Goal: Task Accomplishment & Management: Use online tool/utility

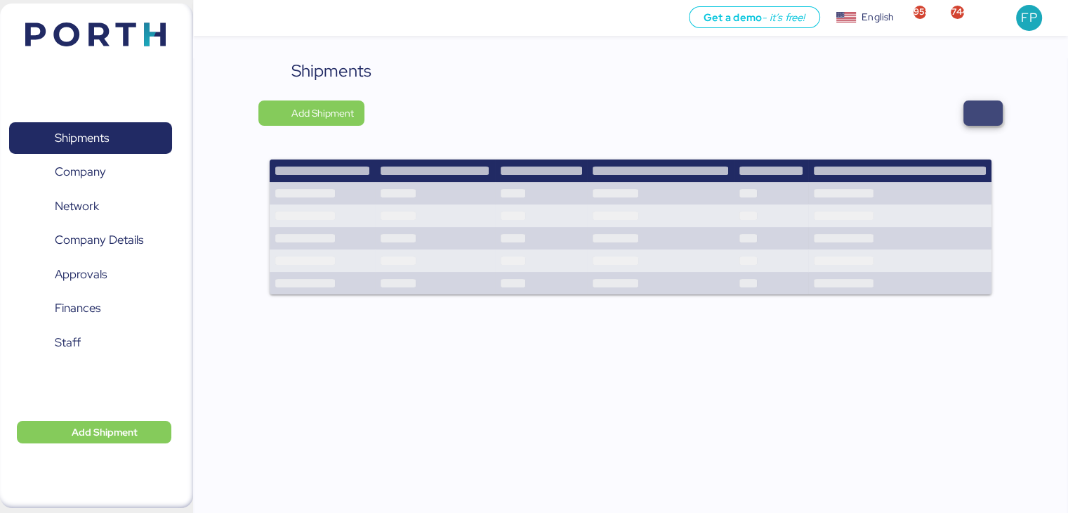
click at [972, 101] on span "button" at bounding box center [983, 112] width 39 height 25
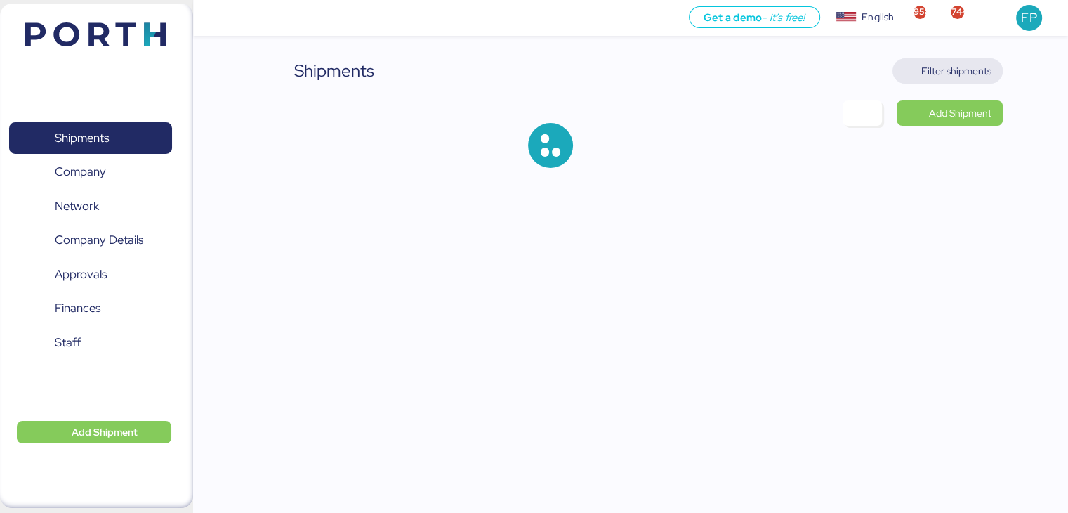
click at [948, 81] on span "Filter shipments" at bounding box center [948, 70] width 110 height 25
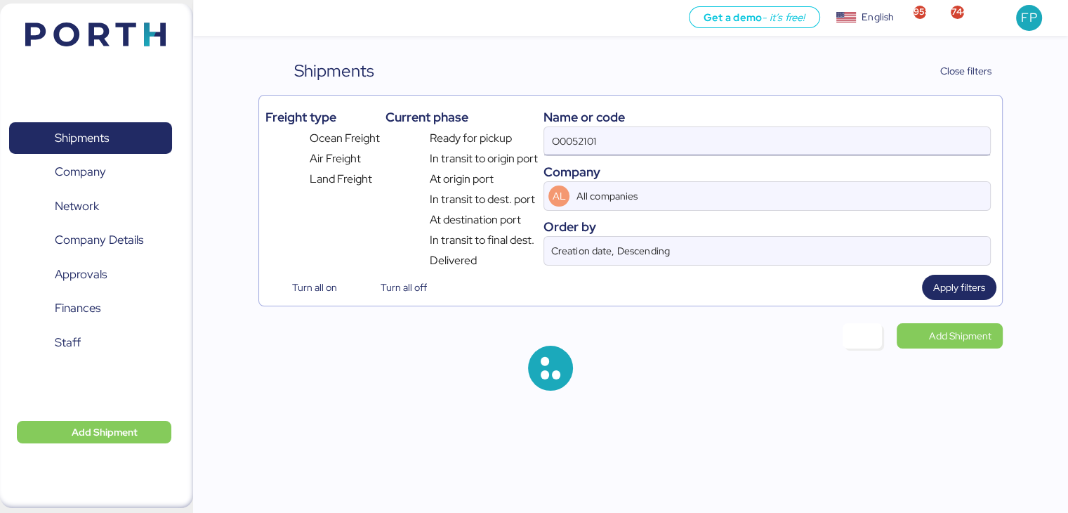
click at [582, 145] on input "O0052101" at bounding box center [766, 141] width 445 height 28
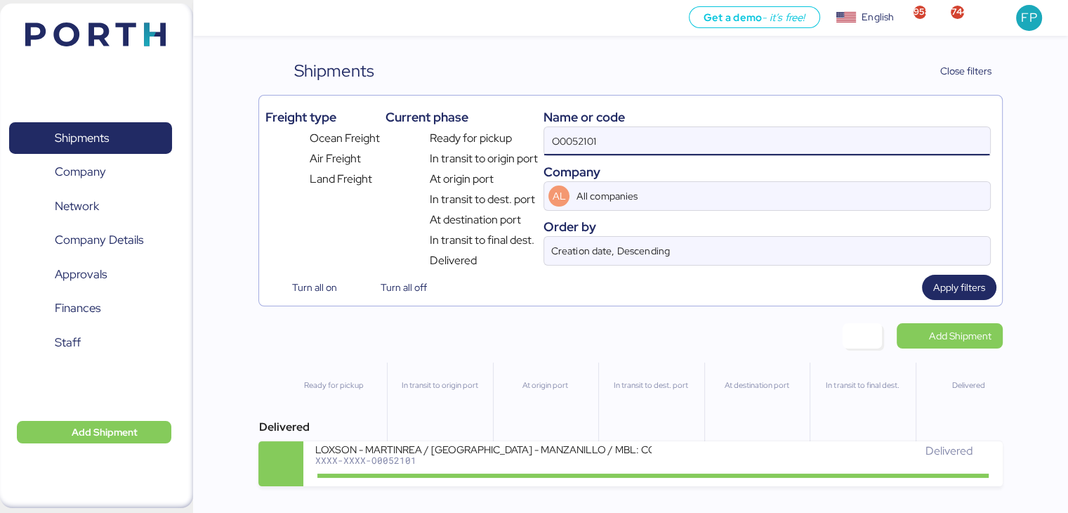
click at [582, 145] on input "O0052101" at bounding box center [766, 141] width 445 height 28
paste input "044"
type input "O0052044"
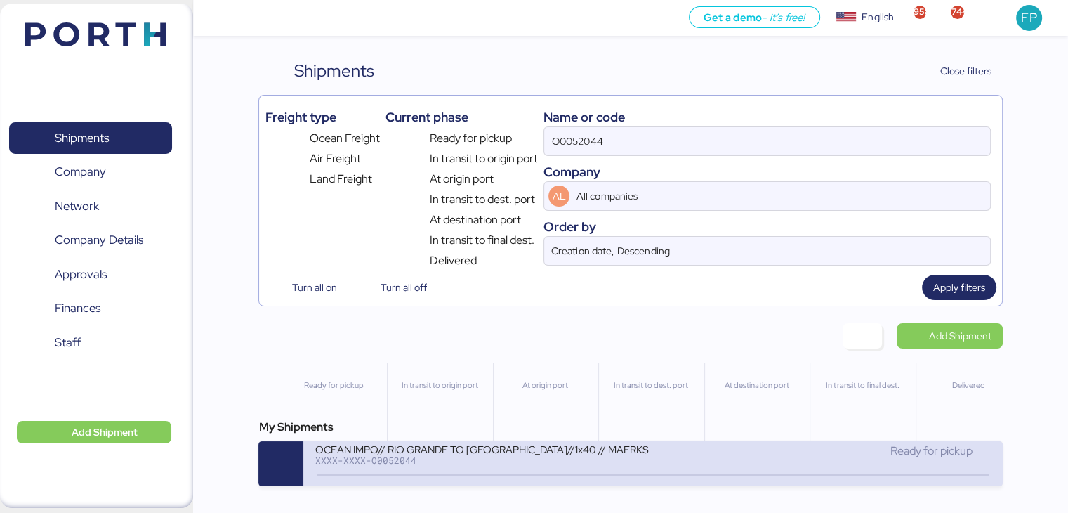
click at [559, 459] on div "XXXX-XXXX-O0052044" at bounding box center [483, 460] width 337 height 10
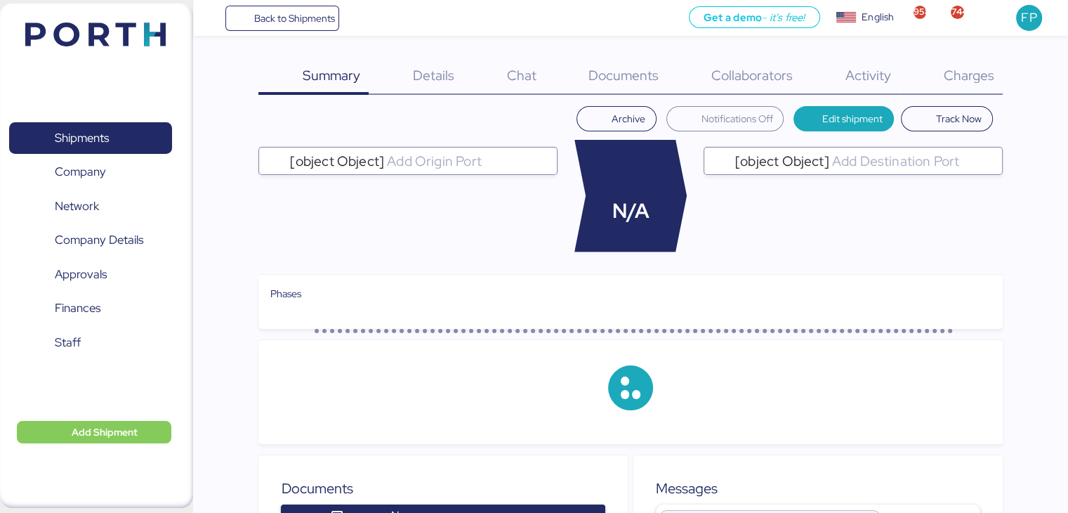
click at [966, 88] on div "Charges 0" at bounding box center [951, 76] width 103 height 37
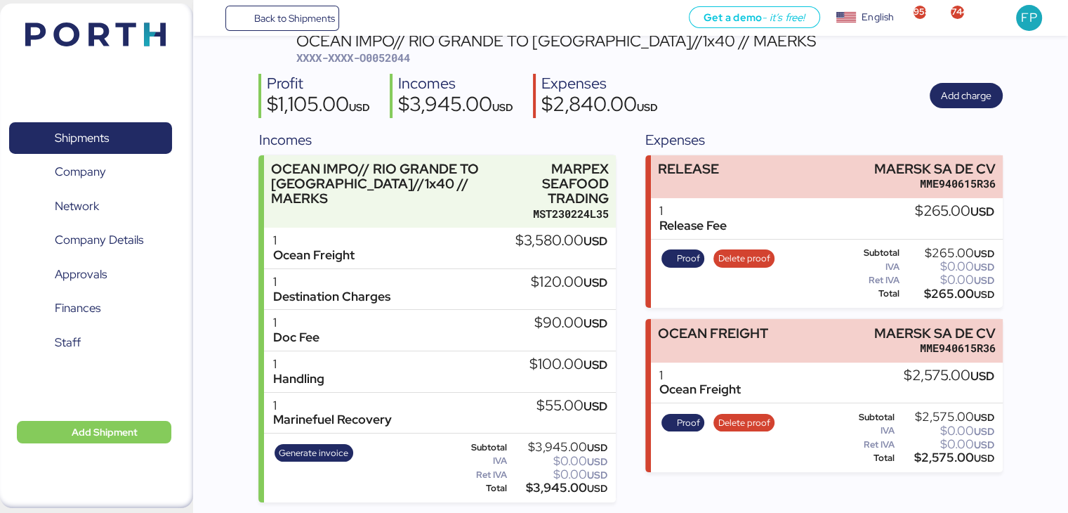
scroll to position [73, 0]
click at [335, 452] on span "Generate invoice" at bounding box center [314, 452] width 70 height 15
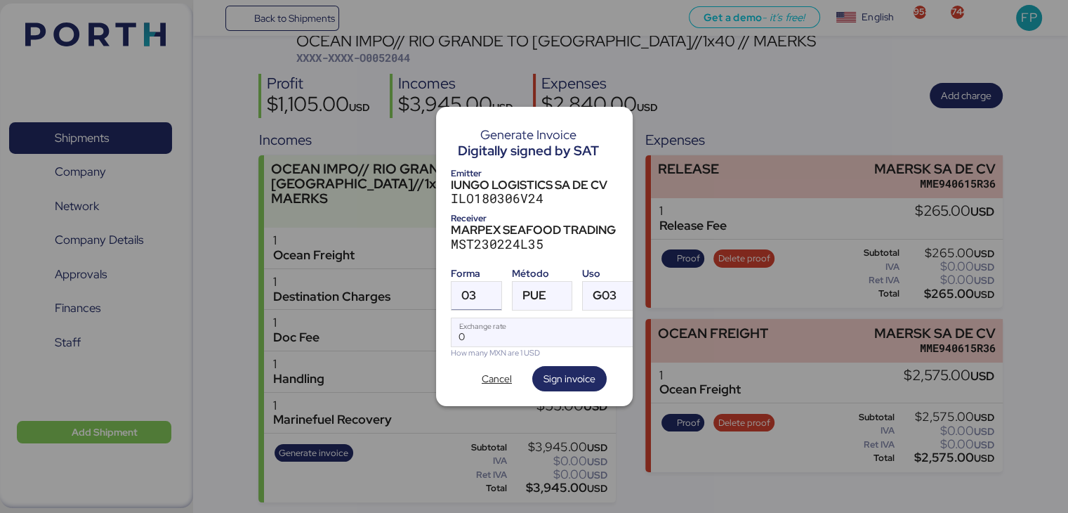
click at [468, 294] on span "03" at bounding box center [468, 295] width 15 height 12
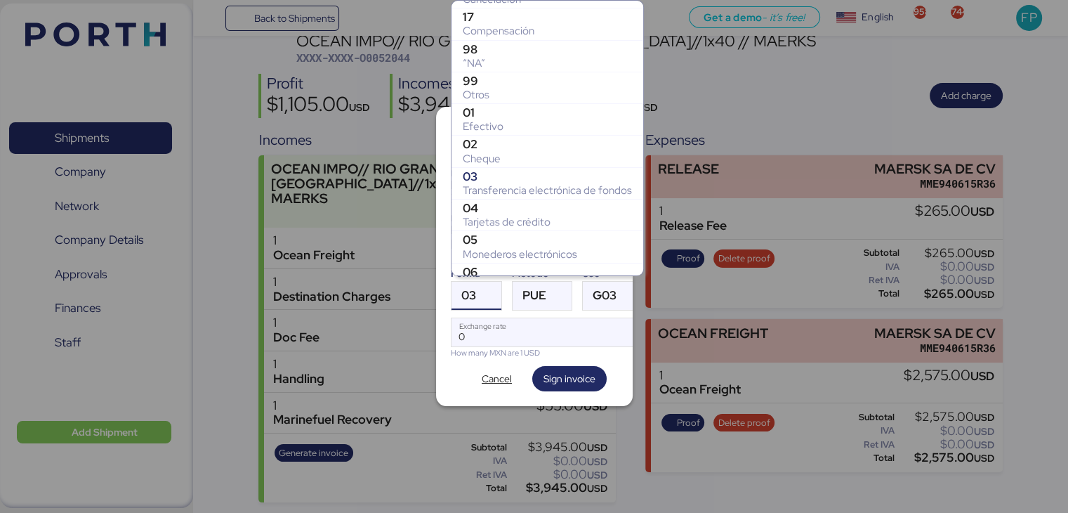
scroll to position [214, 0]
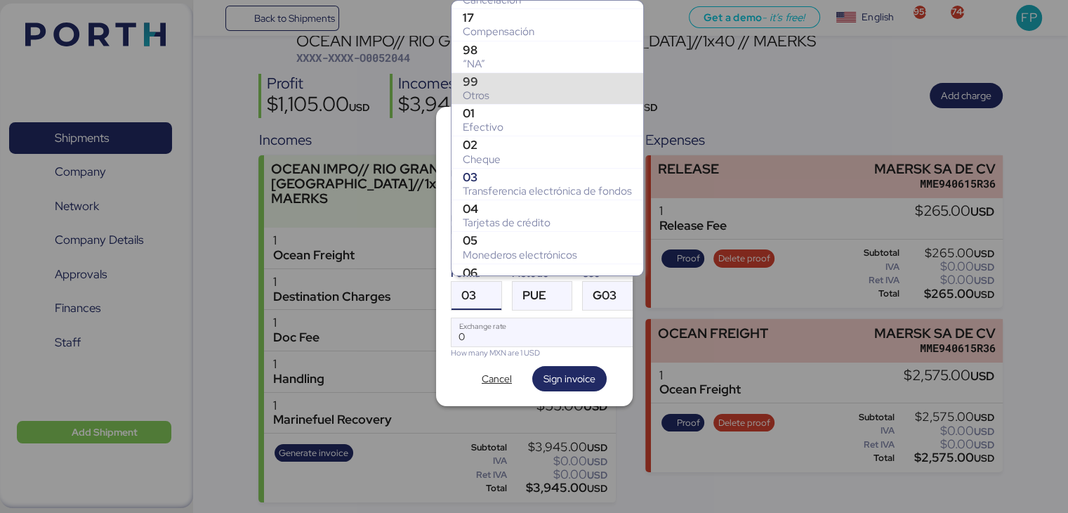
click at [494, 91] on div "Otros" at bounding box center [547, 95] width 169 height 14
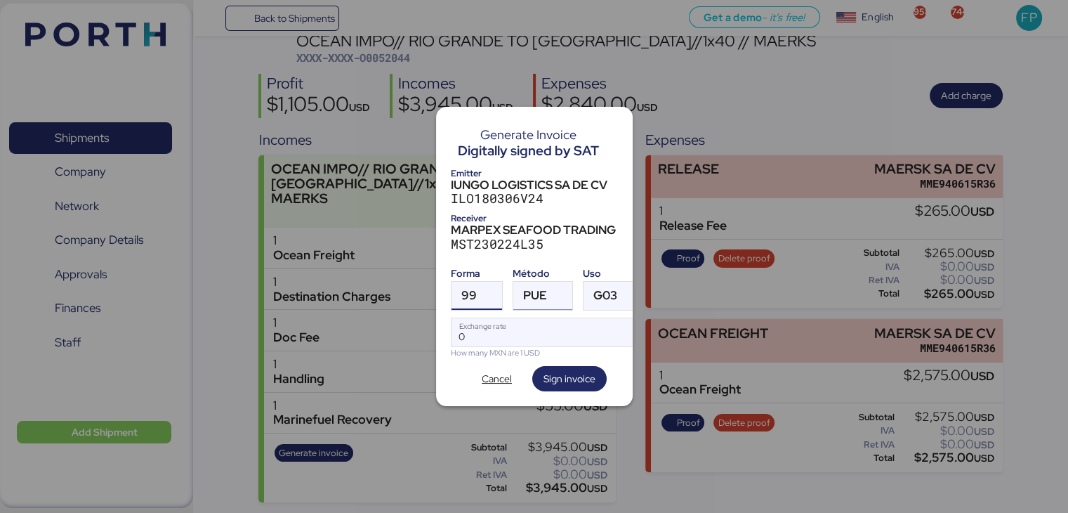
click at [530, 298] on div "PUE" at bounding box center [535, 296] width 24 height 28
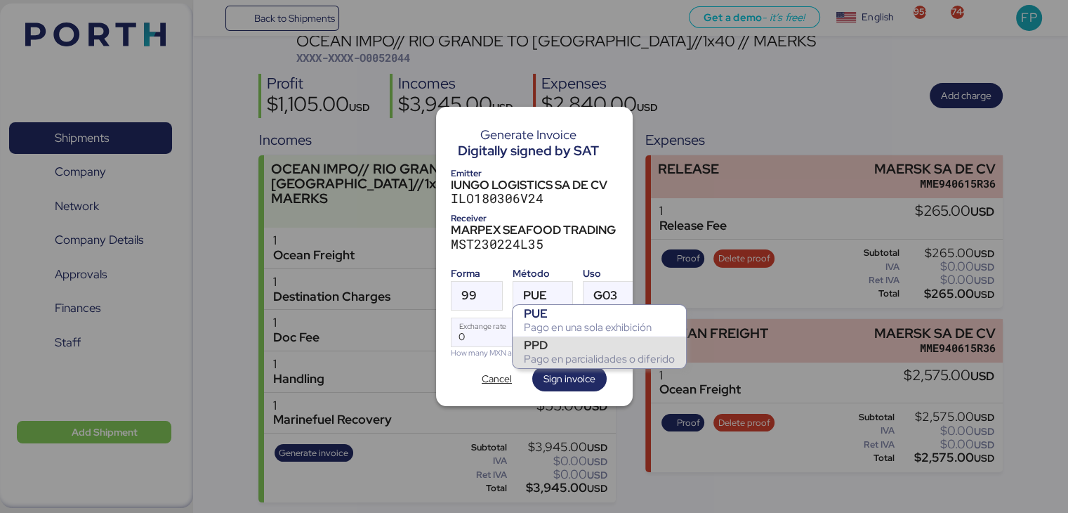
click at [556, 355] on div "Pago en parcialidades o diferido" at bounding box center [599, 359] width 151 height 14
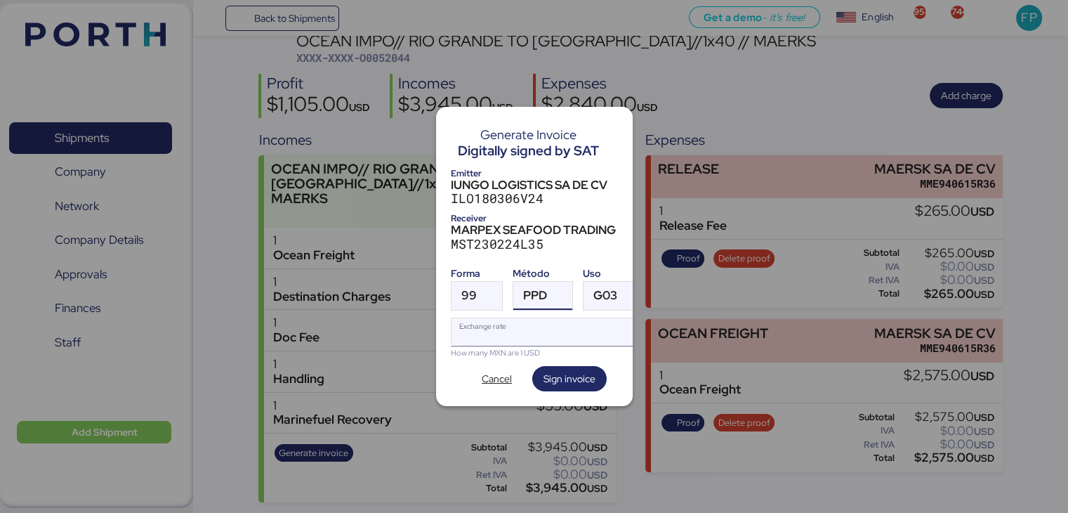
click at [504, 329] on input "Exchange rate" at bounding box center [548, 332] width 192 height 28
type input "0"
paste input "18.4723"
type input "18.4723"
click at [546, 375] on span "Sign invoice" at bounding box center [570, 378] width 52 height 17
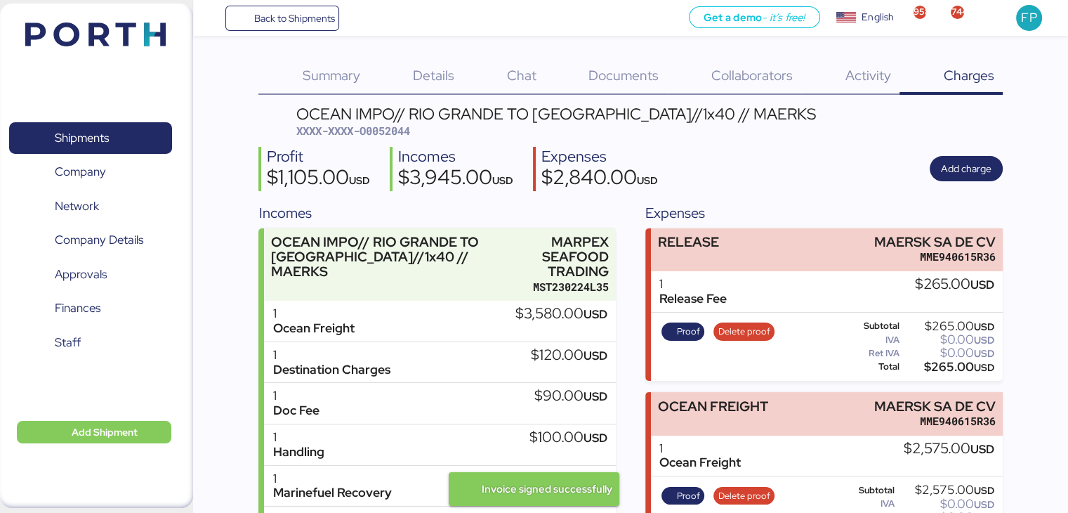
scroll to position [73, 0]
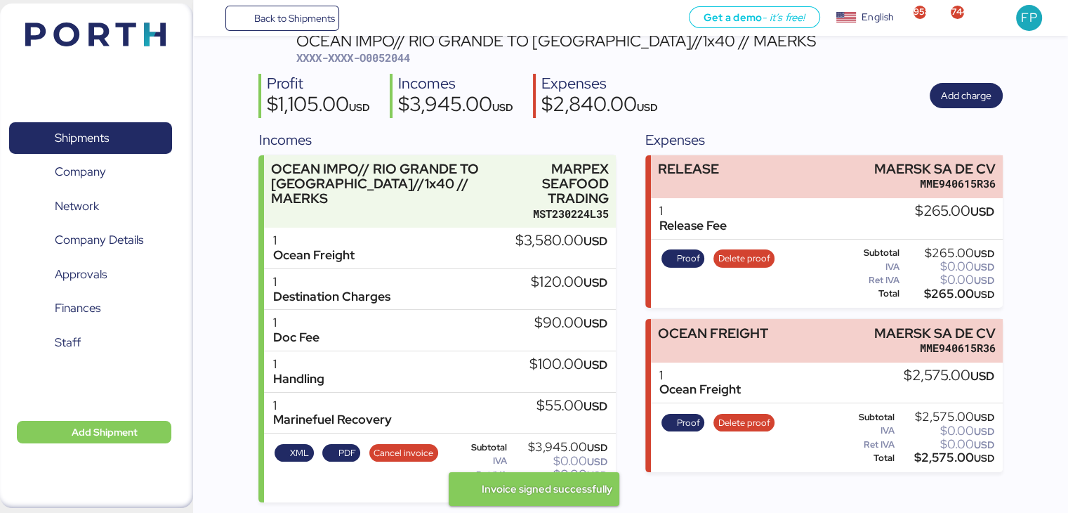
click at [402, 60] on span "XXXX-XXXX-O0052044" at bounding box center [353, 58] width 114 height 14
copy span "O0052044"
click at [739, 119] on div "OCEAN IMPO// RIO GRANDE TO MANZANILLO//1x40 // MAERKS XXXX-XXXX-O0052044 Profit…" at bounding box center [630, 267] width 744 height 469
